Goal: Information Seeking & Learning: Learn about a topic

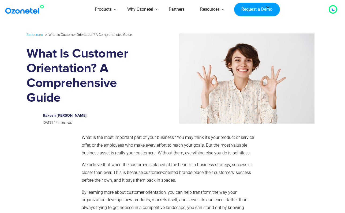
click at [72, 0] on div "Products AI & CX Voice AI Agents Agent Assist Voice of Customer Quality Audits …" at bounding box center [200, 9] width 280 height 19
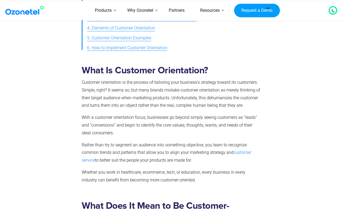
scroll to position [287, 0]
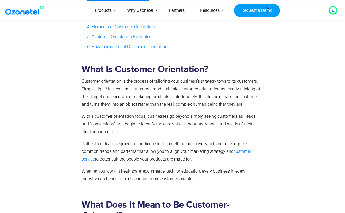
click at [195, 84] on p "Customer orientation is the process of tailoring your business’s strategy towar…" at bounding box center [171, 93] width 179 height 31
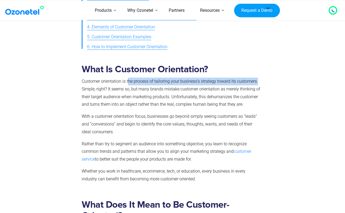
drag, startPoint x: 128, startPoint y: 74, endPoint x: 257, endPoint y: 74, distance: 129.5
click at [195, 78] on p "Customer orientation is the process of tailoring your business’s strategy towar…" at bounding box center [171, 93] width 179 height 31
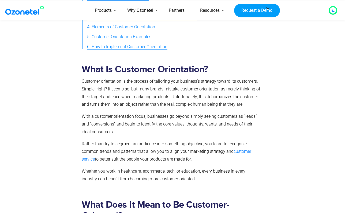
click at [195, 104] on div "What Is Customer Orientation? Customer orientation is the process of tailoring …" at bounding box center [171, 123] width 179 height 119
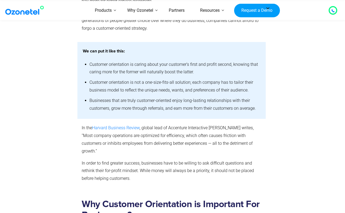
scroll to position [587, 0]
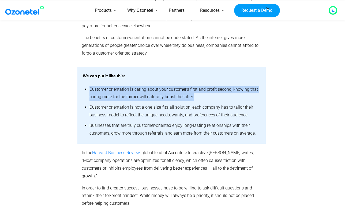
drag, startPoint x: 90, startPoint y: 77, endPoint x: 192, endPoint y: 84, distance: 103.0
click at [193, 84] on li "Customer orientation is caring about your customer’s first and profit second, k…" at bounding box center [174, 93] width 171 height 18
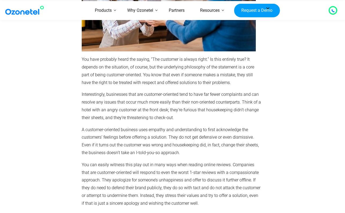
scroll to position [903, 0]
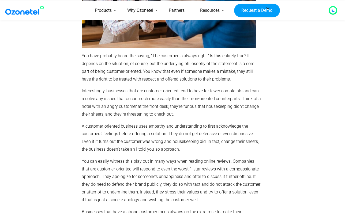
click at [188, 87] on p "Interestingly, businesses that are customer-oriented tend to have far fewer com…" at bounding box center [171, 102] width 179 height 31
click at [177, 125] on p "A customer-oriented business uses empathy and understanding to first acknowledg…" at bounding box center [171, 138] width 179 height 31
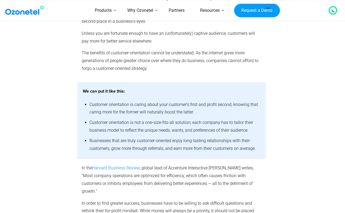
scroll to position [570, 0]
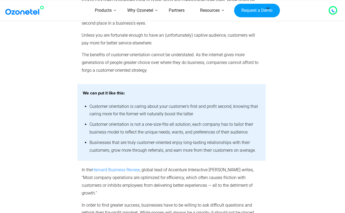
click at [105, 104] on li "Customer orientation is caring about your customer’s first and profit second, k…" at bounding box center [174, 110] width 171 height 18
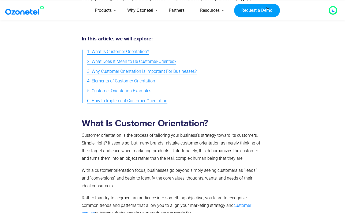
scroll to position [239, 0]
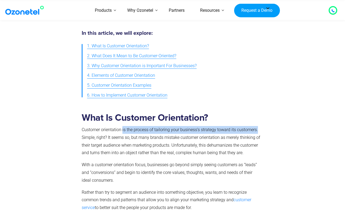
drag, startPoint x: 123, startPoint y: 123, endPoint x: 259, endPoint y: 124, distance: 136.5
click at [195, 126] on p "Customer orientation is the process of tailoring your business’s strategy towar…" at bounding box center [171, 141] width 179 height 31
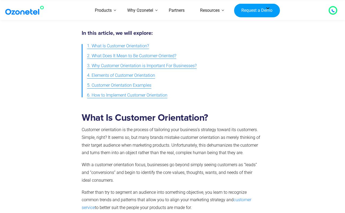
click at [142, 156] on p "With a customer orientation focus, businesses go beyond simply seeing customers…" at bounding box center [171, 172] width 179 height 23
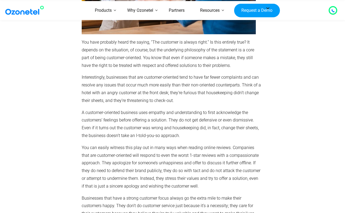
scroll to position [917, 0]
click at [148, 156] on p "Businesses that have a strong customer focus always go the extra mile to make t…" at bounding box center [171, 210] width 179 height 31
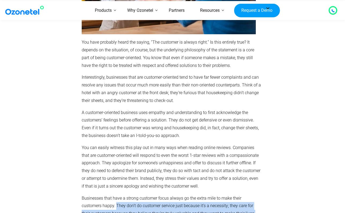
drag, startPoint x: 117, startPoint y: 188, endPoint x: 93, endPoint y: 200, distance: 26.5
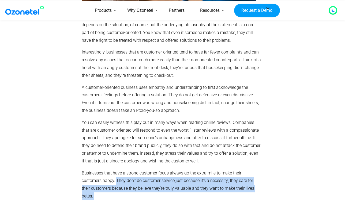
scroll to position [950, 0]
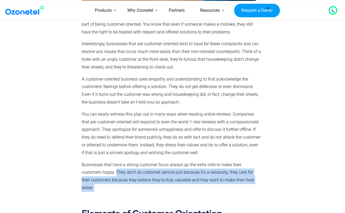
click at [107, 156] on p "Businesses that have a strong customer focus always go the extra mile to make t…" at bounding box center [171, 176] width 179 height 31
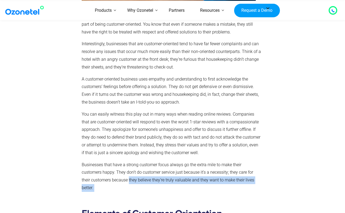
drag, startPoint x: 130, startPoint y: 162, endPoint x: 255, endPoint y: 166, distance: 125.8
copy div "they believe they’re truly valuable and they want to make their lives better."
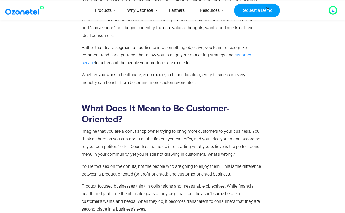
scroll to position [388, 0]
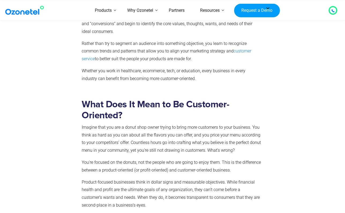
click at [171, 113] on div "What Does It Mean to Be Customer-Oriented? Imagine that you are a donut shop ow…" at bounding box center [171, 177] width 179 height 157
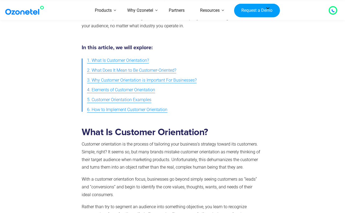
scroll to position [226, 0]
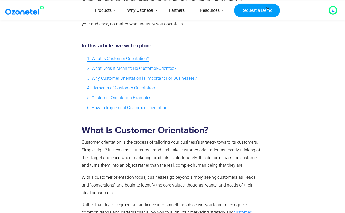
click at [190, 139] on p "Customer orientation is the process of tailoring your business’s strategy towar…" at bounding box center [171, 154] width 179 height 31
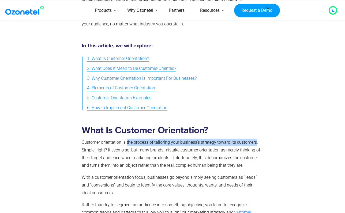
drag, startPoint x: 127, startPoint y: 135, endPoint x: 256, endPoint y: 136, distance: 129.3
click at [195, 139] on p "Customer orientation is the process of tailoring your business’s strategy towar…" at bounding box center [171, 154] width 179 height 31
copy p "the process of tailoring your business’s strategy toward its customers"
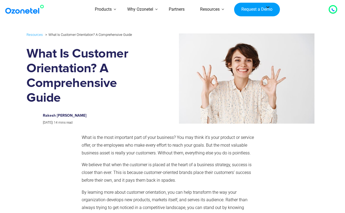
scroll to position [0, 0]
